Goal: Check status: Check status

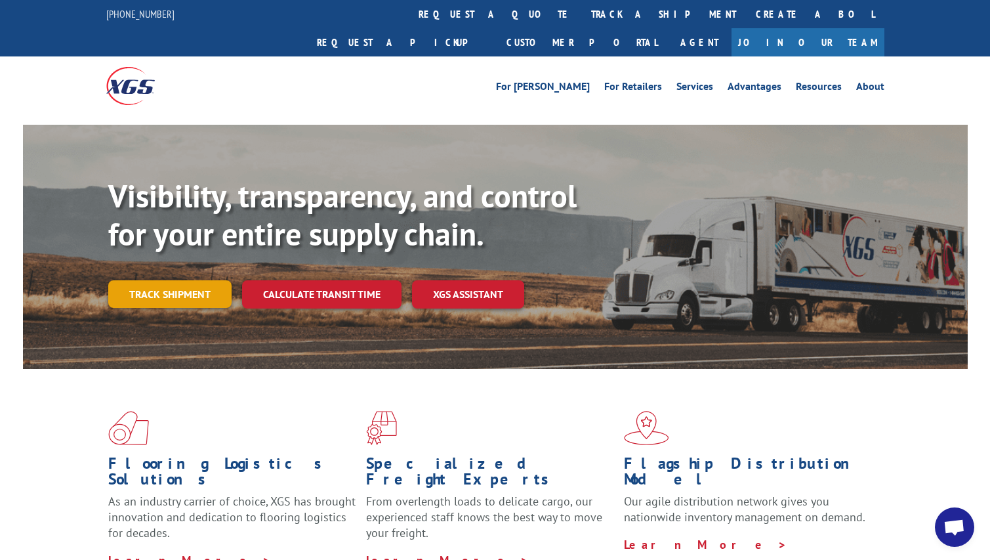
click at [180, 280] on link "Track shipment" at bounding box center [169, 294] width 123 height 28
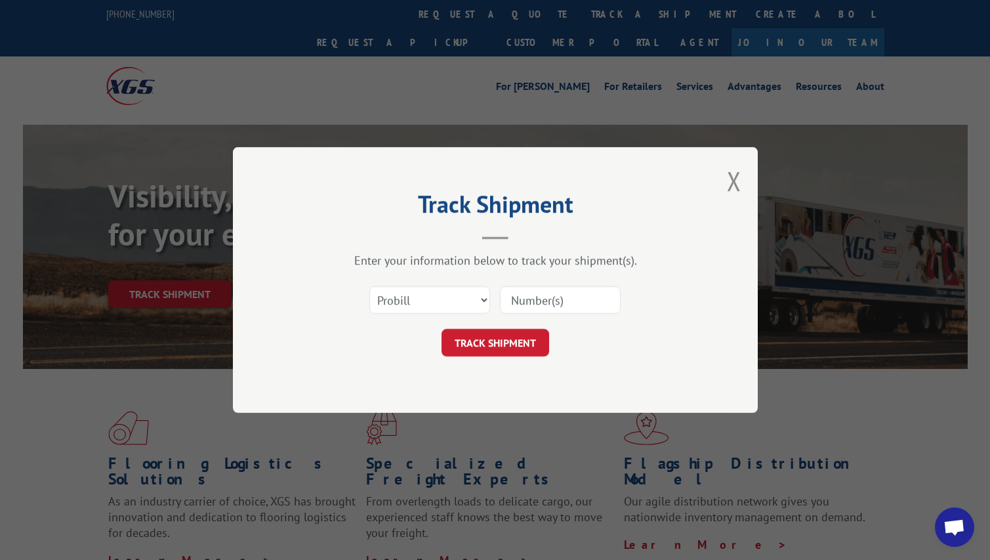
paste input "FR40201640"
type input "FR40201640"
click at [527, 337] on button "TRACK SHIPMENT" at bounding box center [496, 343] width 108 height 28
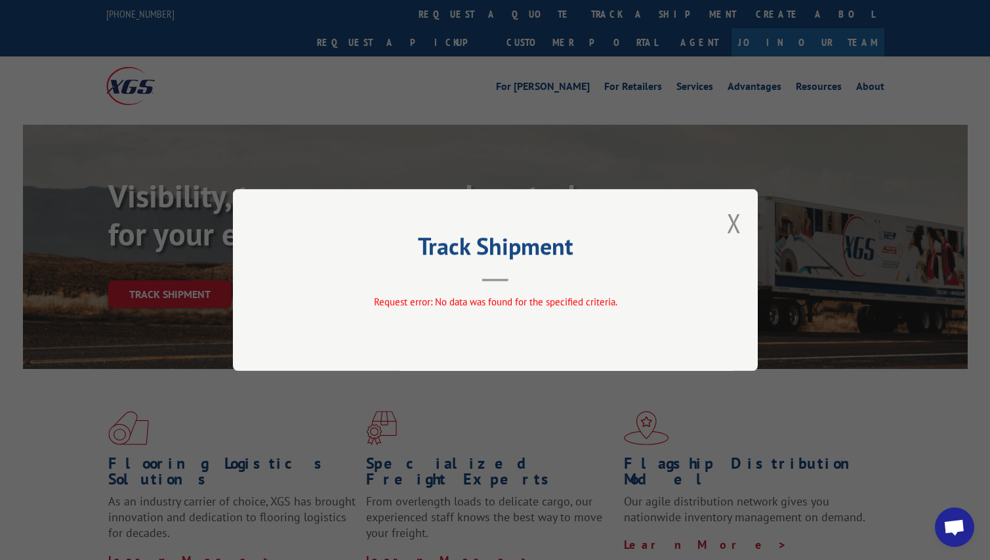
drag, startPoint x: 729, startPoint y: 219, endPoint x: 697, endPoint y: 227, distance: 33.1
click at [730, 219] on button "Close modal" at bounding box center [734, 222] width 14 height 35
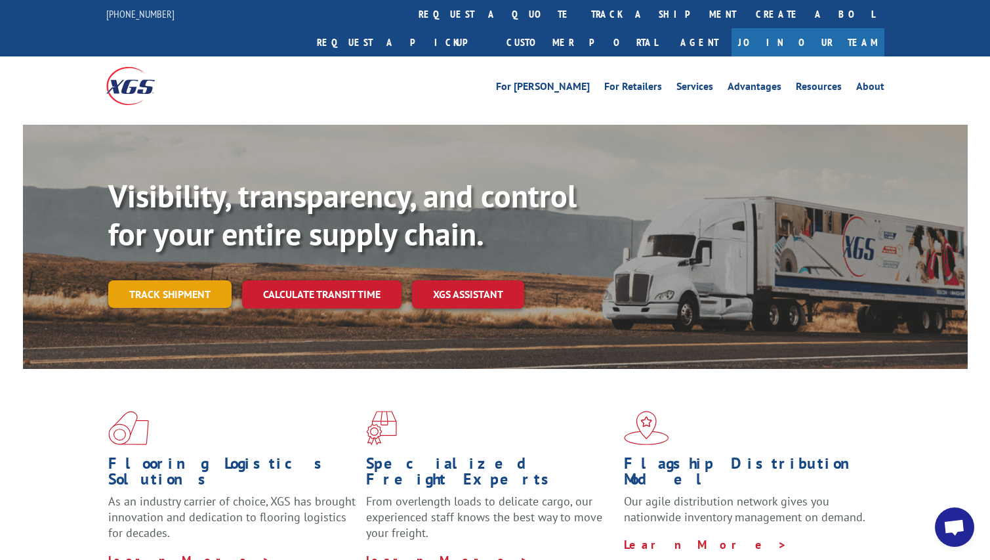
click at [211, 280] on link "Track shipment" at bounding box center [169, 294] width 123 height 28
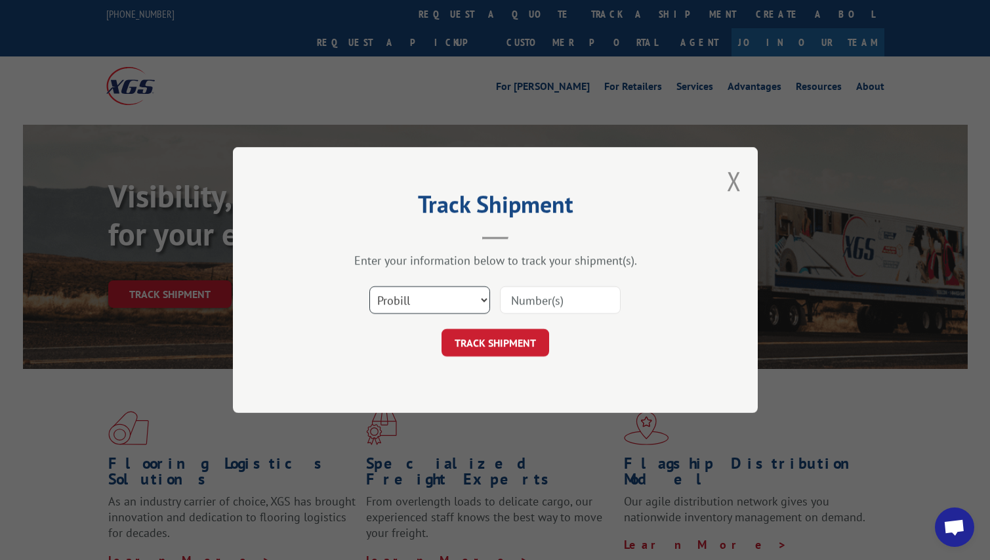
click at [412, 301] on select "Select category... Probill BOL PO" at bounding box center [430, 300] width 121 height 28
select select "po"
click at [370, 286] on select "Select category... Probill BOL PO" at bounding box center [430, 300] width 121 height 28
paste input "11574582"
type input "11574582"
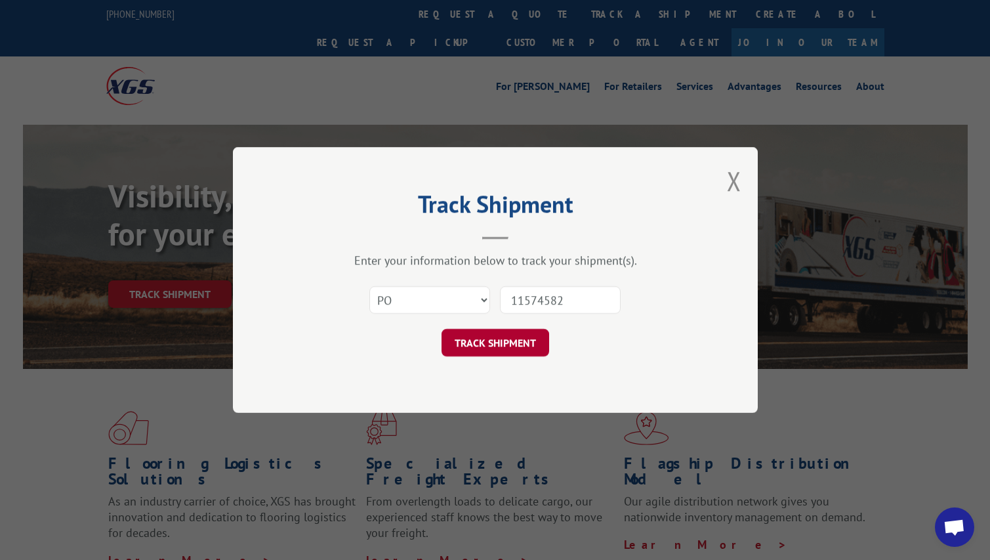
click at [513, 349] on button "TRACK SHIPMENT" at bounding box center [496, 343] width 108 height 28
